Goal: Transaction & Acquisition: Book appointment/travel/reservation

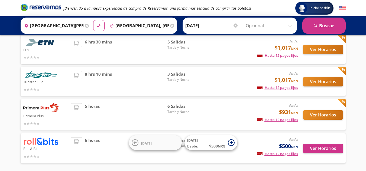
scroll to position [40, 0]
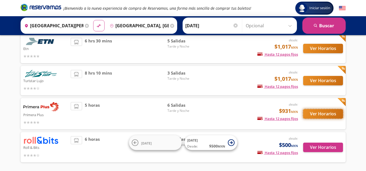
click at [322, 115] on button "Ver Horarios" at bounding box center [323, 113] width 40 height 9
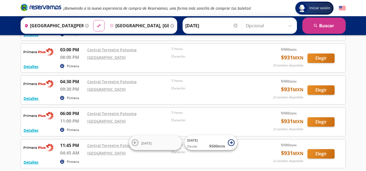
scroll to position [58, 0]
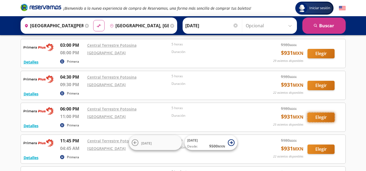
click at [311, 115] on button "Elegir" at bounding box center [320, 117] width 27 height 9
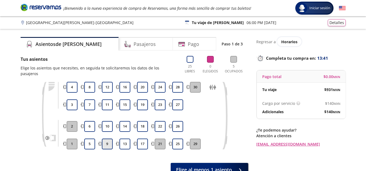
click at [103, 141] on button "9" at bounding box center [107, 144] width 11 height 11
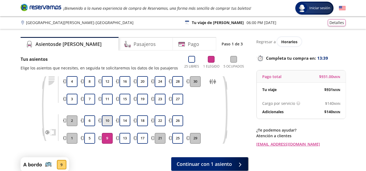
click at [102, 119] on button "10" at bounding box center [107, 121] width 11 height 11
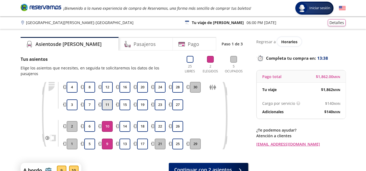
click at [110, 100] on button "11" at bounding box center [107, 105] width 11 height 11
click at [107, 85] on button "12" at bounding box center [107, 87] width 11 height 11
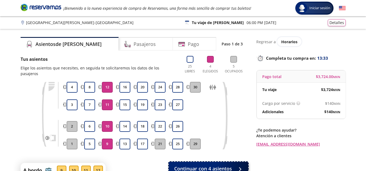
click at [201, 165] on span "Continuar con 4 asientos" at bounding box center [203, 168] width 58 height 7
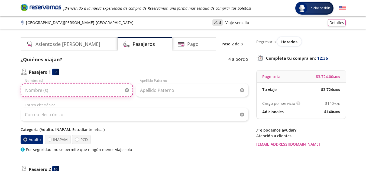
click at [74, 93] on input "Nombre (s)" at bounding box center [77, 91] width 112 height 14
type input "[PERSON_NAME]"
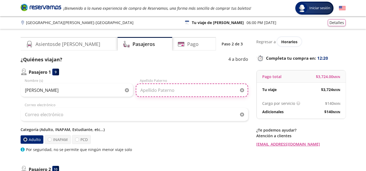
click at [156, 91] on input "Apellido Paterno" at bounding box center [192, 91] width 112 height 14
type input "Segura"
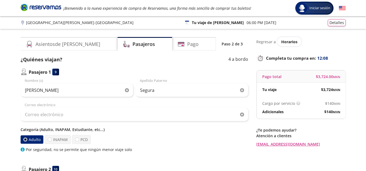
click at [149, 147] on div "Categoría (Adulto, INAPAM, Estudiante, etc...) Adulto INAPAM PCD Por seguridad,…" at bounding box center [134, 140] width 227 height 26
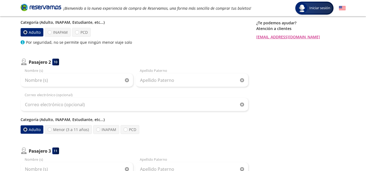
scroll to position [108, 0]
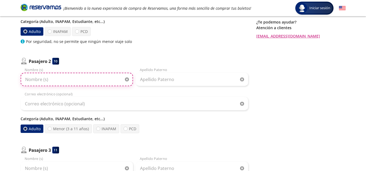
click at [82, 79] on input "Nombre (s)" at bounding box center [77, 80] width 112 height 14
type input "Sayra"
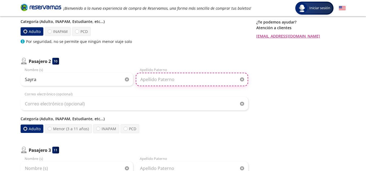
click at [147, 85] on input "Apellido Paterno" at bounding box center [192, 80] width 112 height 14
type input "Segura"
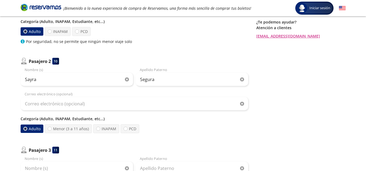
click at [155, 91] on div "Sayra Nombre (s) Segura Apellido Paterno Correo electrónico (opcional) Categorí…" at bounding box center [134, 100] width 227 height 66
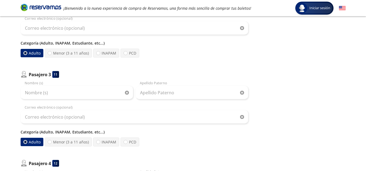
scroll to position [195, 0]
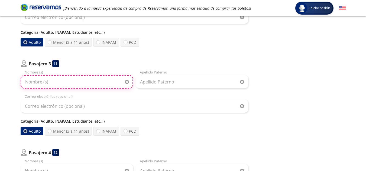
click at [49, 83] on input "Nombre (s)" at bounding box center [77, 82] width 112 height 14
type input "Brissa"
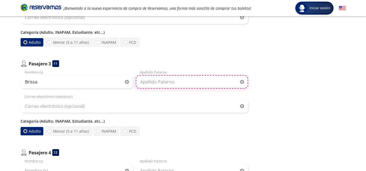
click at [159, 83] on input "Apellido Paterno" at bounding box center [192, 82] width 112 height 14
type input "Segura"
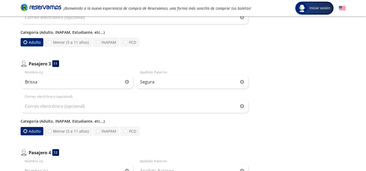
click at [174, 94] on div "Brissa Nombre (s) Segura Apellido Paterno Correo electrónico (opcional) Categor…" at bounding box center [134, 103] width 227 height 66
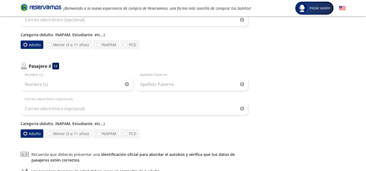
scroll to position [292, 0]
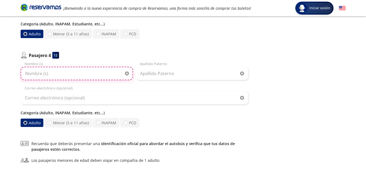
click at [40, 74] on input "Nombre (s)" at bounding box center [77, 74] width 112 height 14
click at [37, 74] on input "[PERSON_NAME]" at bounding box center [77, 74] width 112 height 14
type input "[PERSON_NAME]"
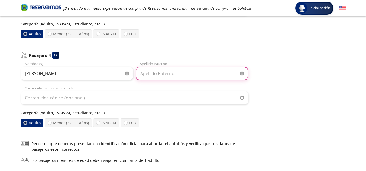
click at [165, 77] on input "Apellido Paterno" at bounding box center [192, 74] width 112 height 14
type input "[PERSON_NAME]"
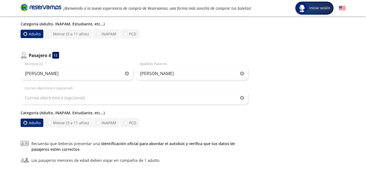
click at [170, 86] on div "Correo electrónico (opcional)" at bounding box center [134, 95] width 227 height 19
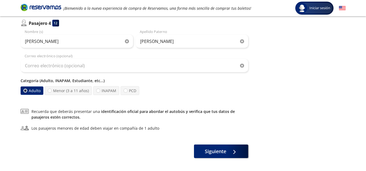
scroll to position [347, 0]
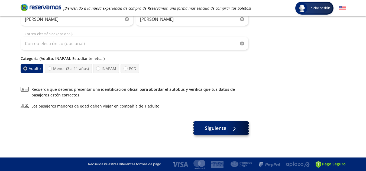
click at [235, 129] on div at bounding box center [233, 128] width 8 height 7
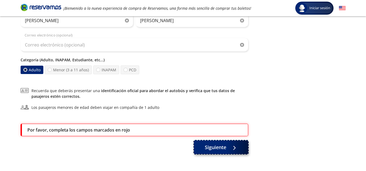
scroll to position [366, 0]
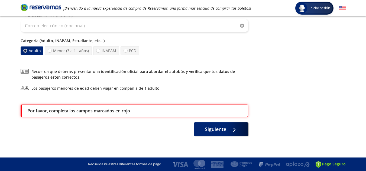
click at [221, 111] on div "Por favor, completa los campos marcados en rojo" at bounding box center [134, 111] width 215 height 6
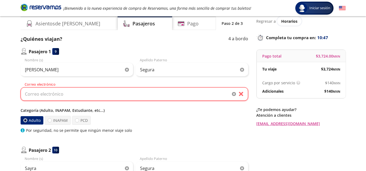
scroll to position [19, 0]
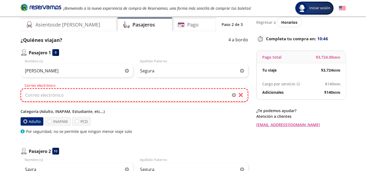
click at [207, 96] on input "Correo electrónico" at bounding box center [134, 95] width 227 height 14
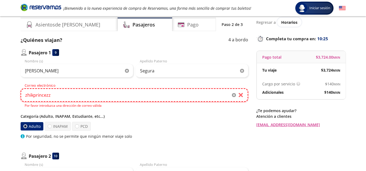
type input "zhikprincezz"
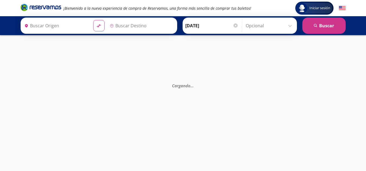
type input "Central Terrestre Potosina, [GEOGRAPHIC_DATA][PERSON_NAME]"
type input "[GEOGRAPHIC_DATA], [GEOGRAPHIC_DATA]"
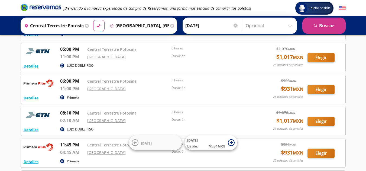
scroll to position [152, 0]
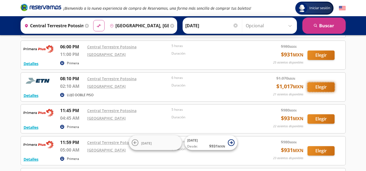
click at [318, 85] on button "Elegir" at bounding box center [320, 87] width 27 height 9
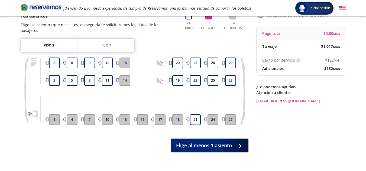
scroll to position [32, 0]
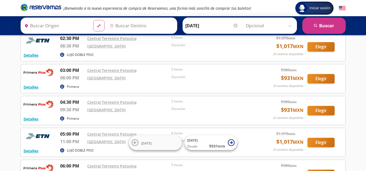
type input "Central Terrestre Potosina, [GEOGRAPHIC_DATA][PERSON_NAME]"
type input "[GEOGRAPHIC_DATA], [GEOGRAPHIC_DATA]"
